Goal: Task Accomplishment & Management: Manage account settings

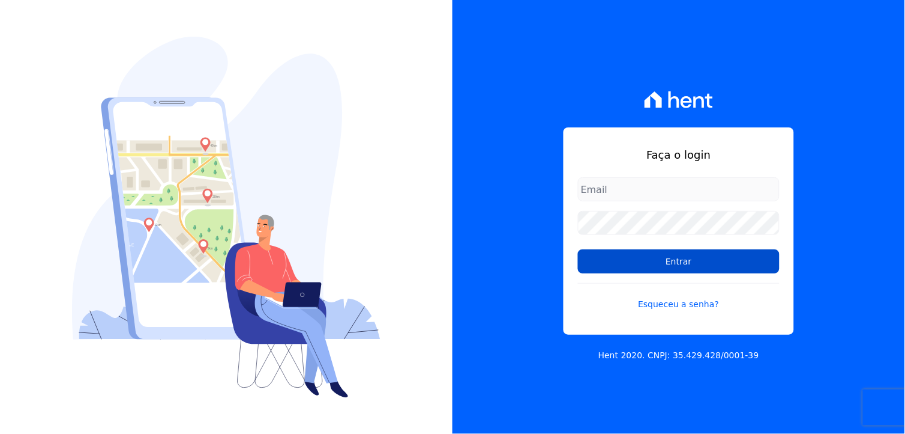
type input "[EMAIL_ADDRESS][DOMAIN_NAME]"
click at [692, 262] on input "Entrar" at bounding box center [679, 261] width 202 height 24
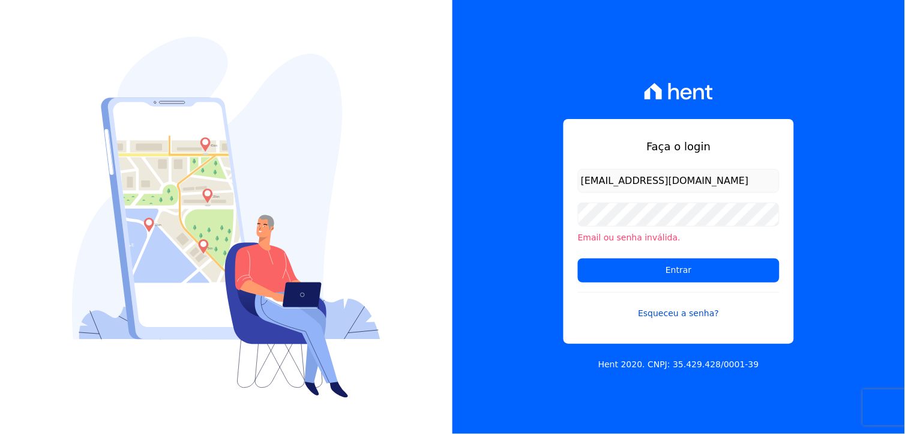
click at [686, 309] on link "Esqueceu a senha?" at bounding box center [679, 306] width 202 height 28
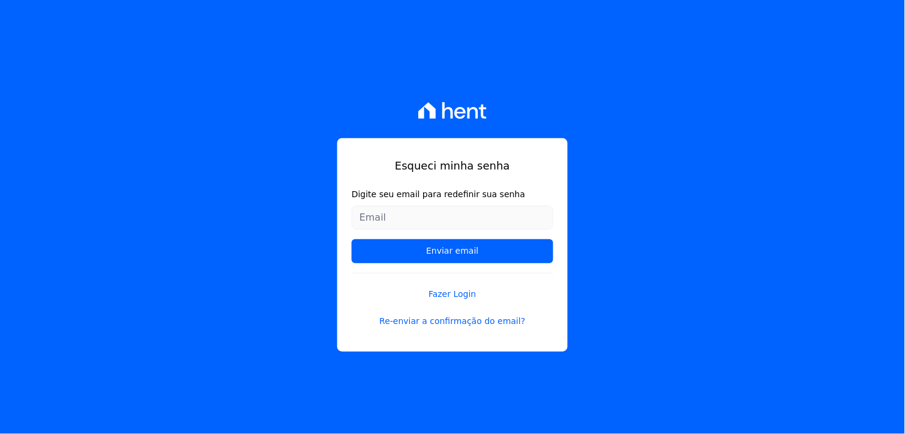
click at [416, 214] on input "Digite seu email para redefinir sua senha" at bounding box center [453, 217] width 202 height 24
type input "[EMAIL_ADDRESS][DOMAIN_NAME]"
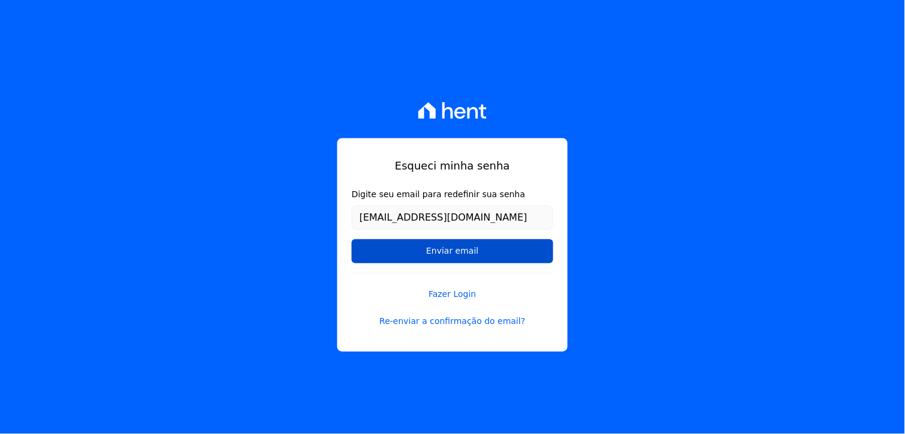
click at [453, 249] on input "Enviar email" at bounding box center [453, 251] width 202 height 24
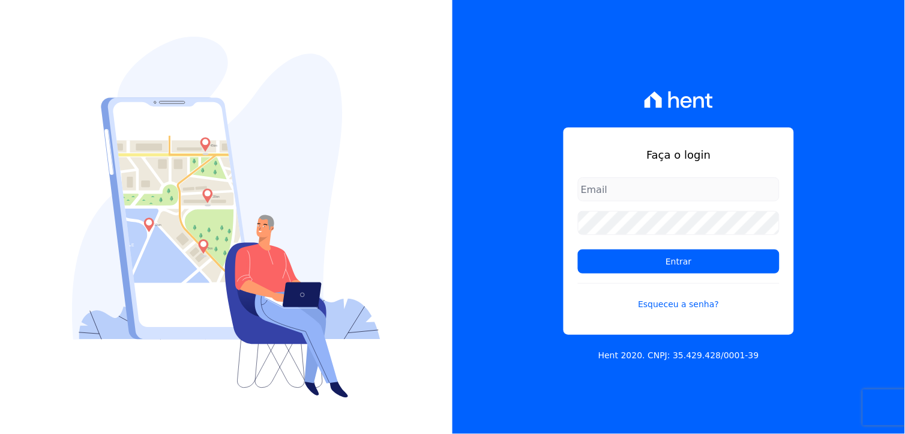
type input "[EMAIL_ADDRESS][DOMAIN_NAME]"
click at [685, 307] on link "Esqueceu a senha?" at bounding box center [679, 297] width 202 height 28
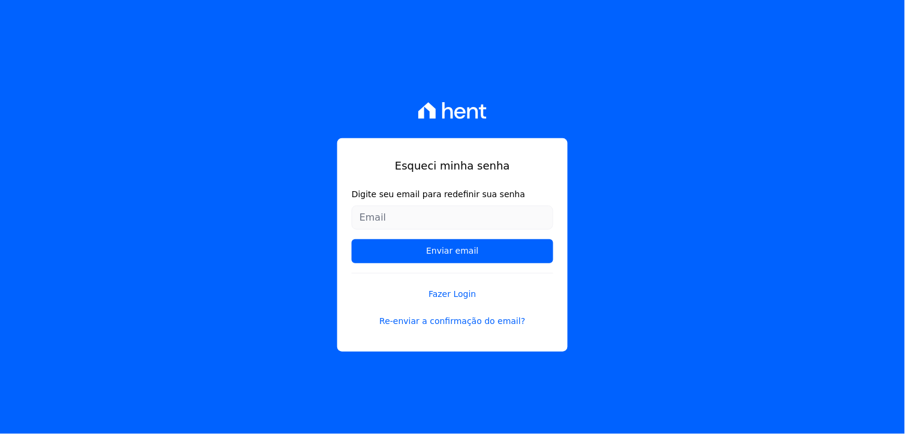
click at [424, 219] on input "Digite seu email para redefinir sua senha" at bounding box center [453, 217] width 202 height 24
type input "[EMAIL_ADDRESS][DOMAIN_NAME]"
click at [645, 169] on div "Esqueci minha senha Digite seu email para redefinir sua senha giovana.cavichiol…" at bounding box center [452, 217] width 905 height 434
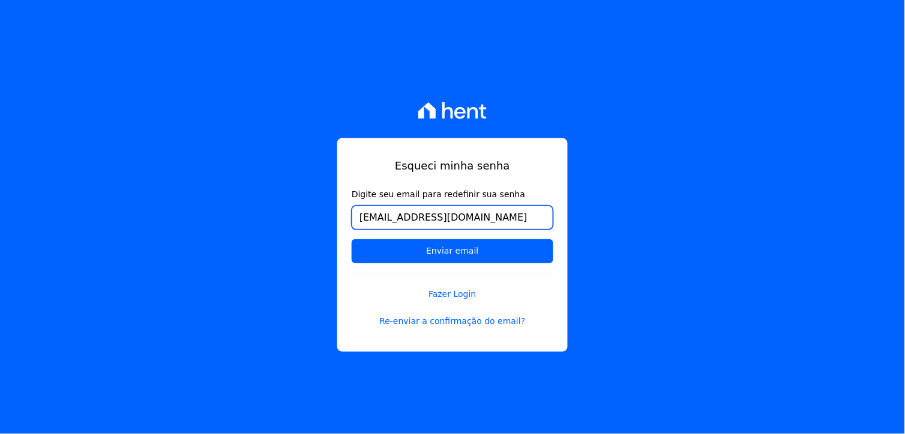
click at [525, 223] on input "[EMAIL_ADDRESS][DOMAIN_NAME]" at bounding box center [453, 217] width 202 height 24
click at [352, 239] on input "Enviar email" at bounding box center [453, 251] width 202 height 24
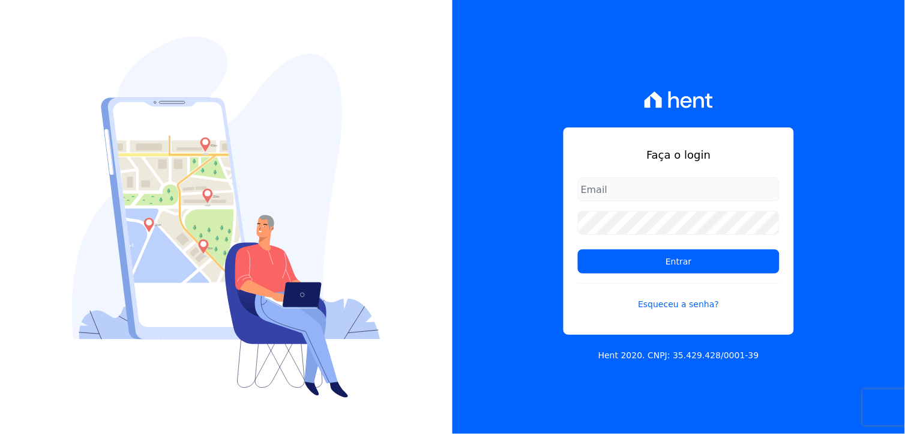
click at [525, 223] on div "Faça o login Entrar Esqueceu a senha? Hent 2020. CNPJ: 35.429.428/0001-39" at bounding box center [679, 217] width 453 height 434
type input "[EMAIL_ADDRESS][DOMAIN_NAME]"
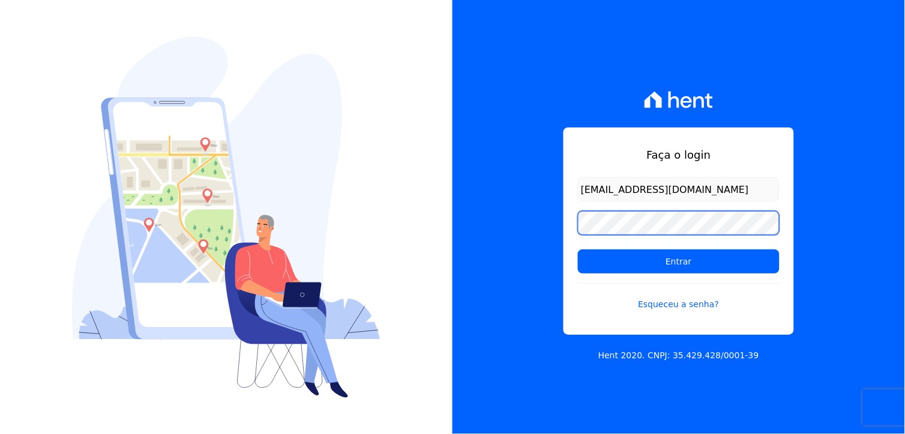
click at [563, 220] on div "Faça o login giovana.cavichiollo@sejahype.com.br Entrar Esqueceu a senha? Hent …" at bounding box center [679, 217] width 453 height 434
click at [578, 249] on input "Entrar" at bounding box center [679, 261] width 202 height 24
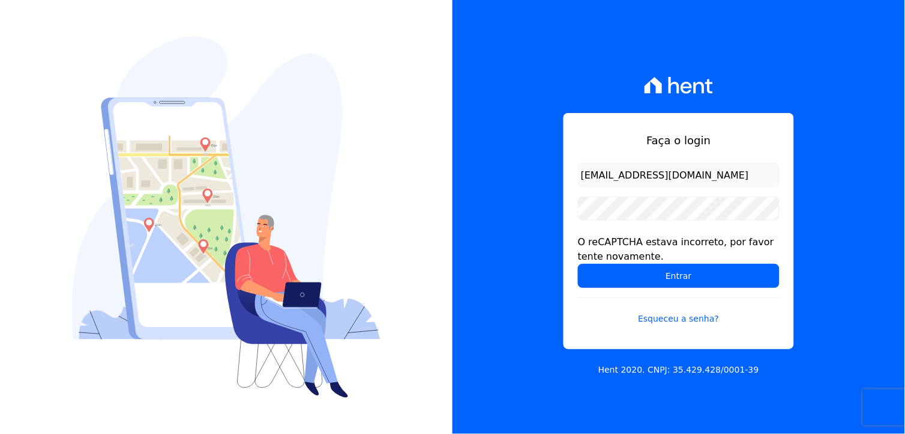
click at [866, 164] on div "Faça o login [EMAIL_ADDRESS][DOMAIN_NAME] O reCAPTCHA estava incorreto, por fav…" at bounding box center [679, 217] width 453 height 434
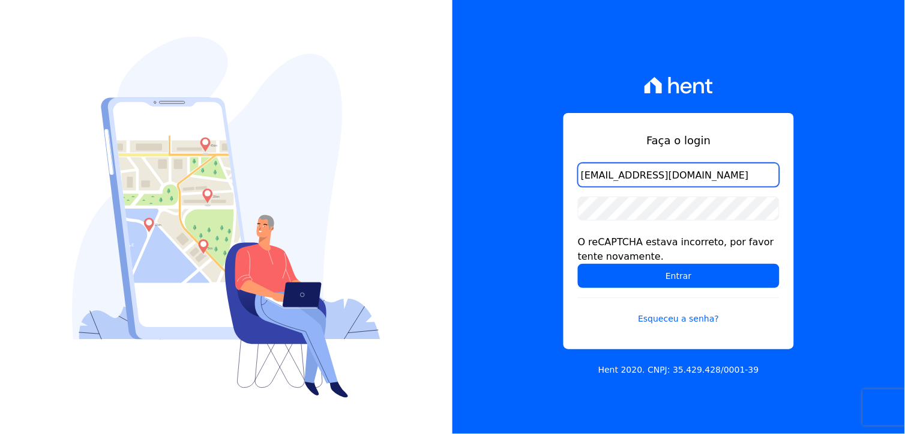
click at [754, 172] on input "[EMAIL_ADDRESS][DOMAIN_NAME]" at bounding box center [679, 175] width 202 height 24
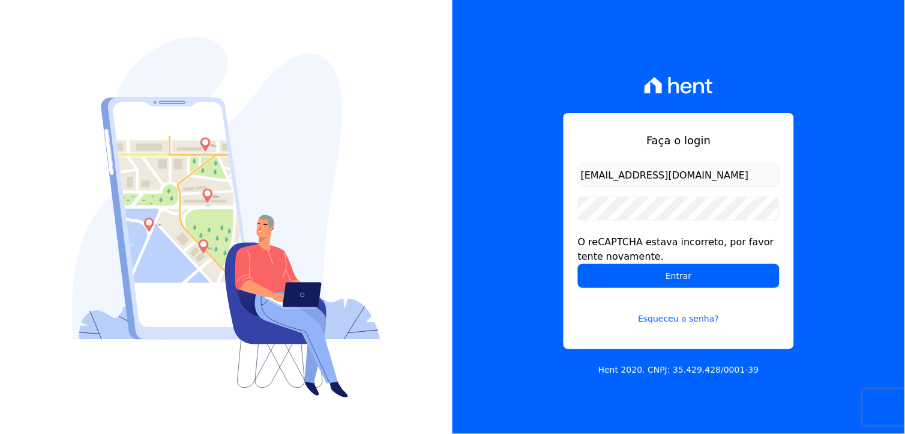
click at [832, 179] on div "Faça o login [EMAIL_ADDRESS][DOMAIN_NAME] O reCAPTCHA estava incorreto, por fav…" at bounding box center [679, 217] width 453 height 434
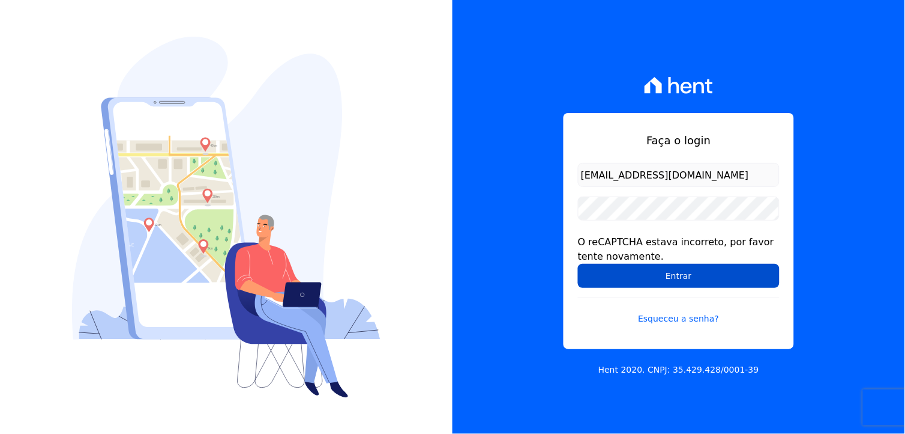
click at [707, 271] on input "Entrar" at bounding box center [679, 276] width 202 height 24
